Goal: Information Seeking & Learning: Learn about a topic

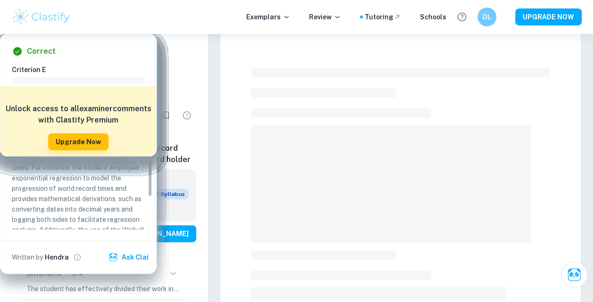
click at [587, 80] on div "Incorrect Criterion A The body of the work is further subdivided so that phases…" at bounding box center [400, 288] width 385 height 509
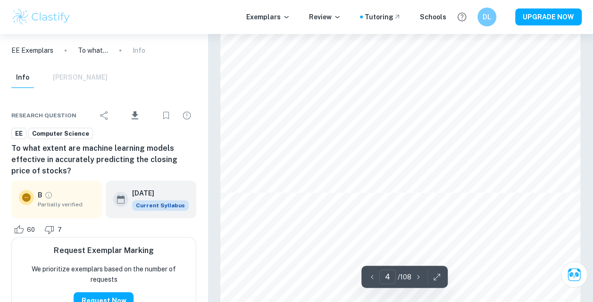
scroll to position [1988, 0]
type input "5"
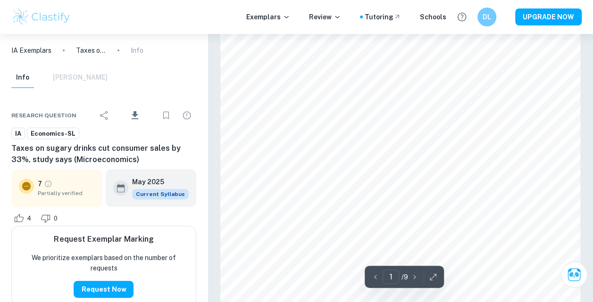
scroll to position [94, 0]
